Goal: Find specific page/section: Find specific page/section

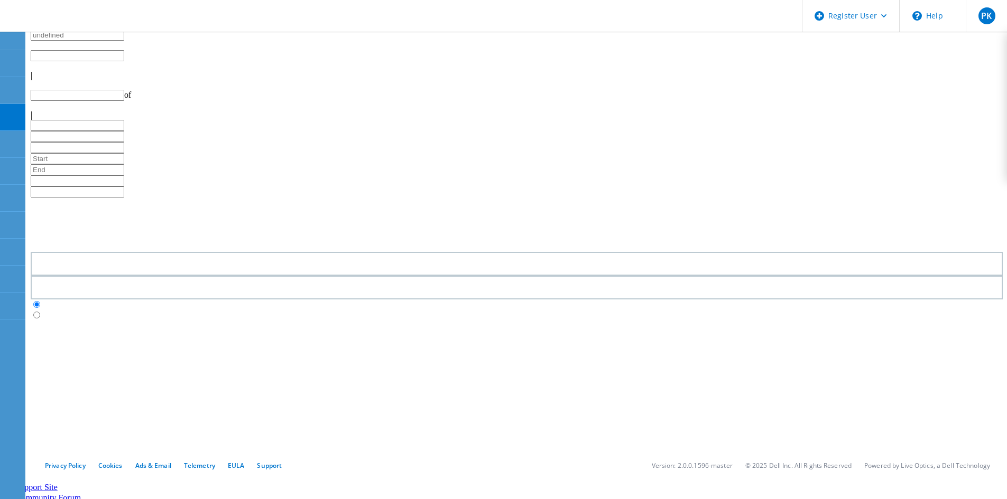
type input "1"
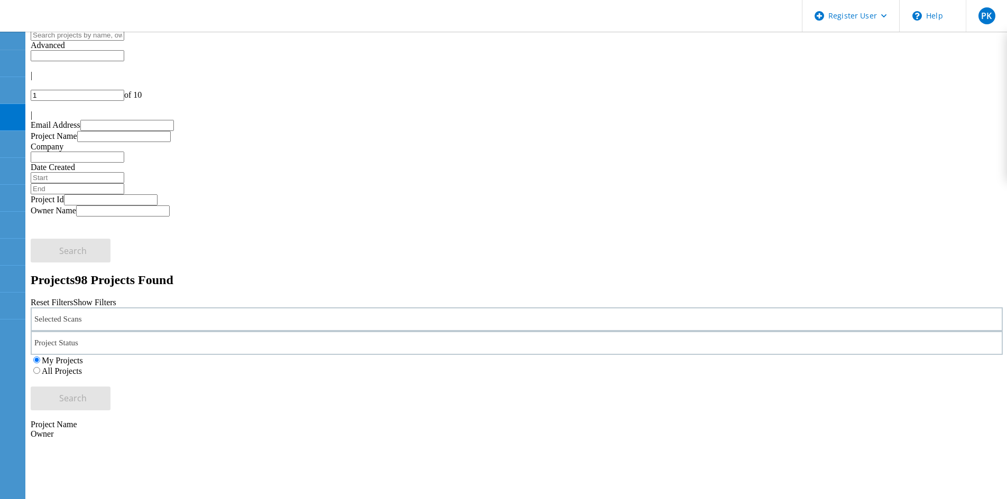
click at [153, 307] on div "Selected Scans" at bounding box center [517, 319] width 972 height 24
click at [157, 307] on div "Selected Scans" at bounding box center [517, 319] width 972 height 24
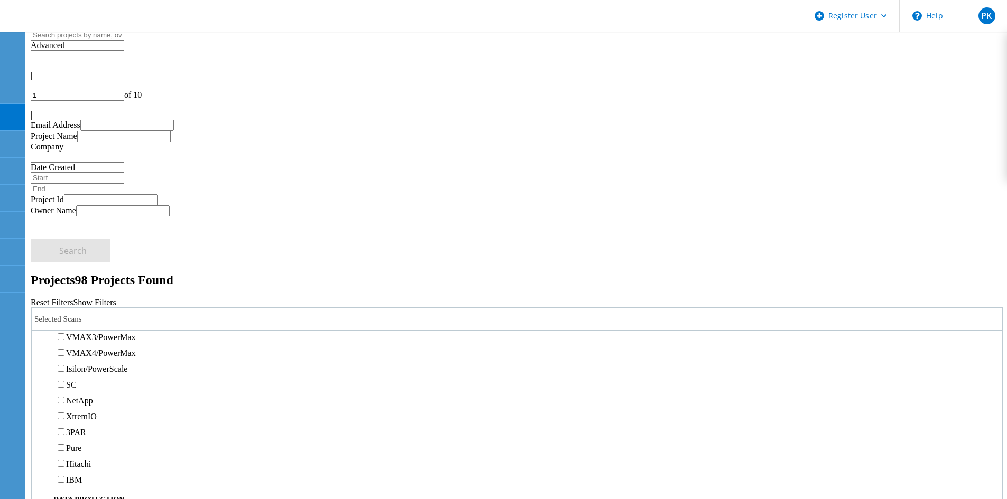
scroll to position [317, 0]
click at [120, 312] on label "Isilon/PowerScale" at bounding box center [96, 316] width 61 height 9
click at [64, 312] on input "Isilon/PowerScale" at bounding box center [61, 315] width 7 height 7
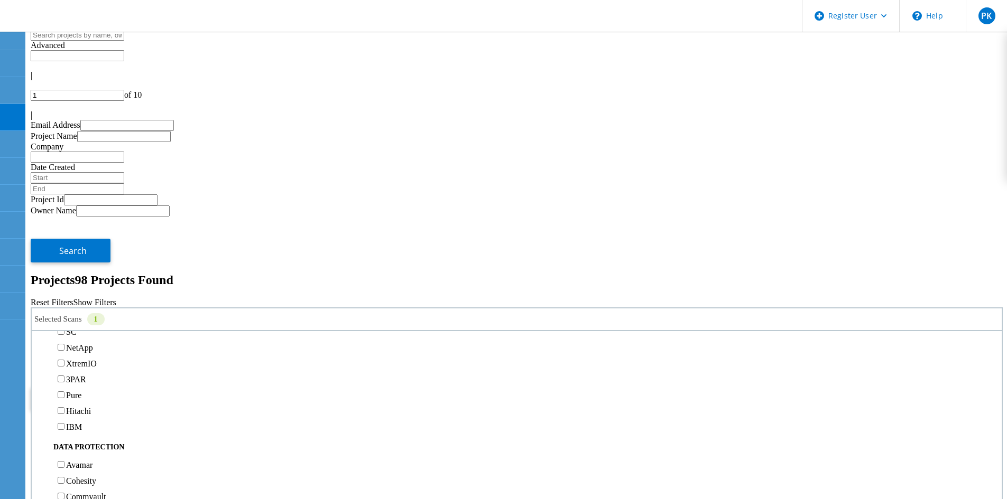
click at [82, 367] on label "All Projects" at bounding box center [62, 371] width 40 height 9
click at [40, 367] on input "All Projects" at bounding box center [36, 370] width 7 height 7
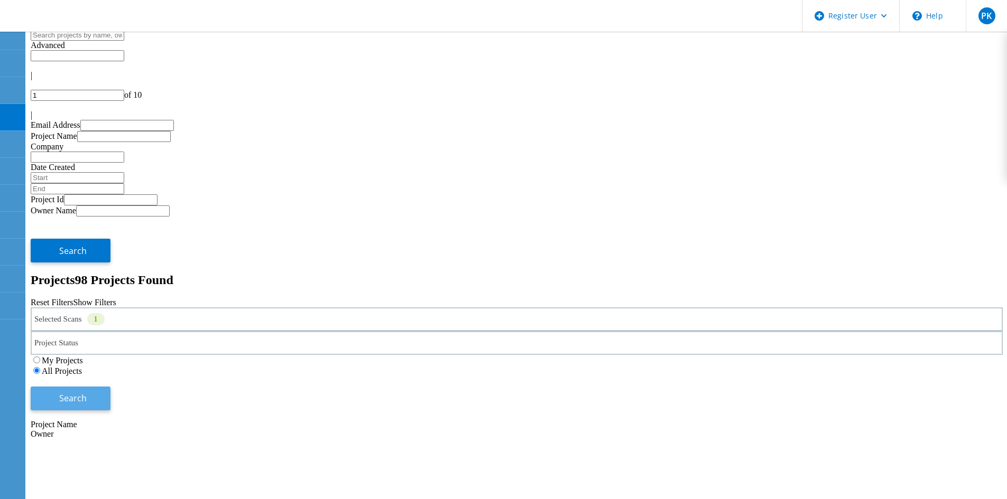
click at [87, 393] on span "Search" at bounding box center [72, 399] width 27 height 12
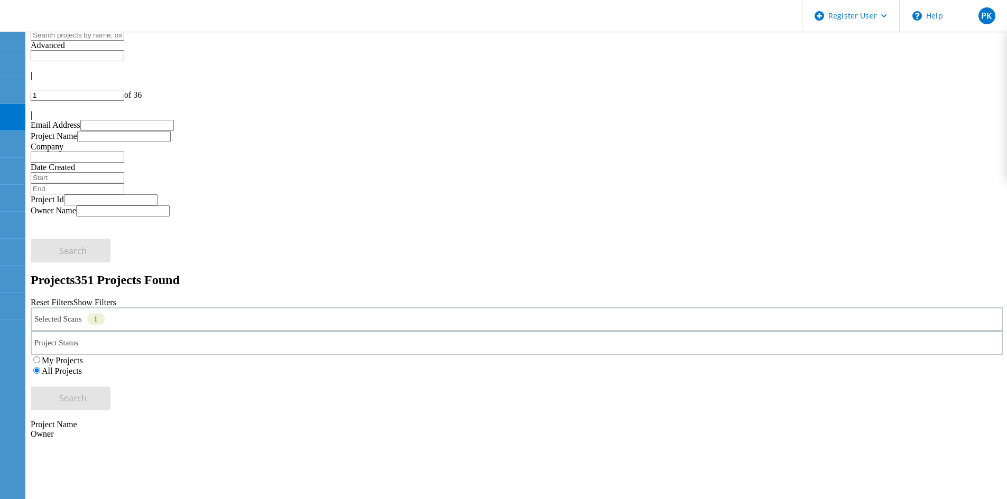
drag, startPoint x: 195, startPoint y: 223, endPoint x: 151, endPoint y: 223, distance: 44.4
copy span "220851"
